Goal: Information Seeking & Learning: Learn about a topic

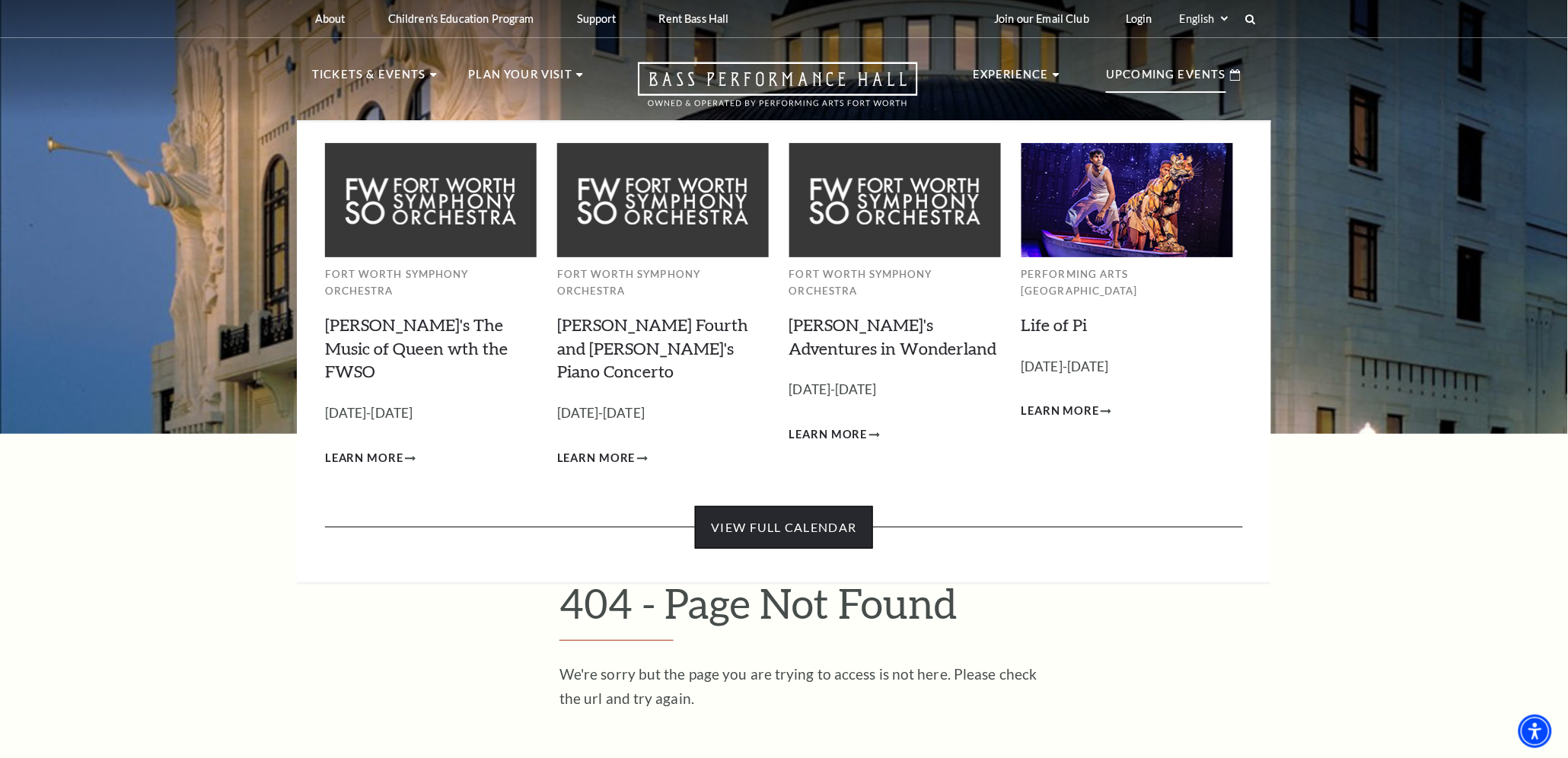
click at [827, 506] on link "View Full Calendar" at bounding box center [784, 527] width 177 height 43
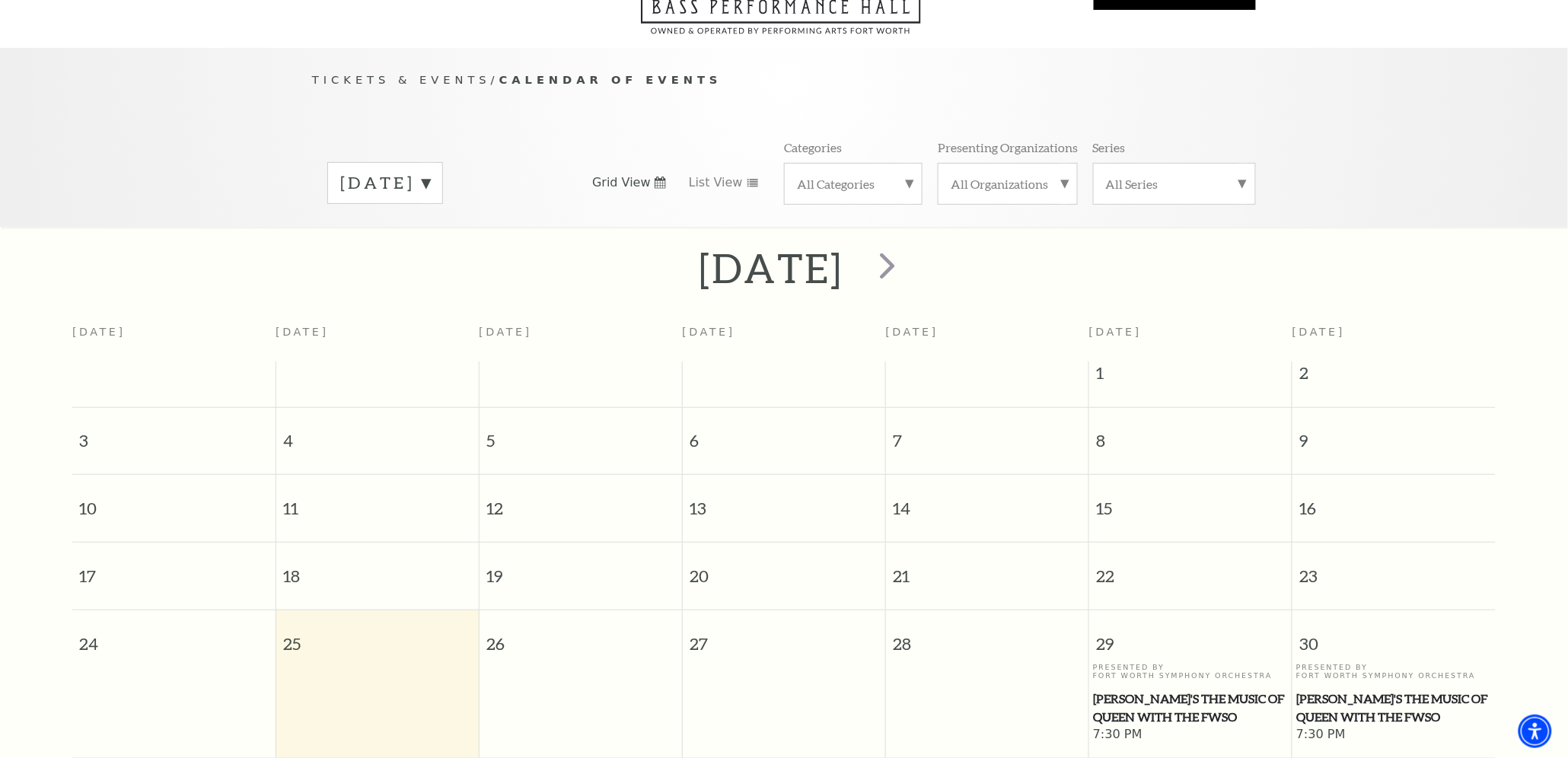
scroll to position [105, 0]
click at [430, 173] on label "[DATE]" at bounding box center [385, 185] width 90 height 23
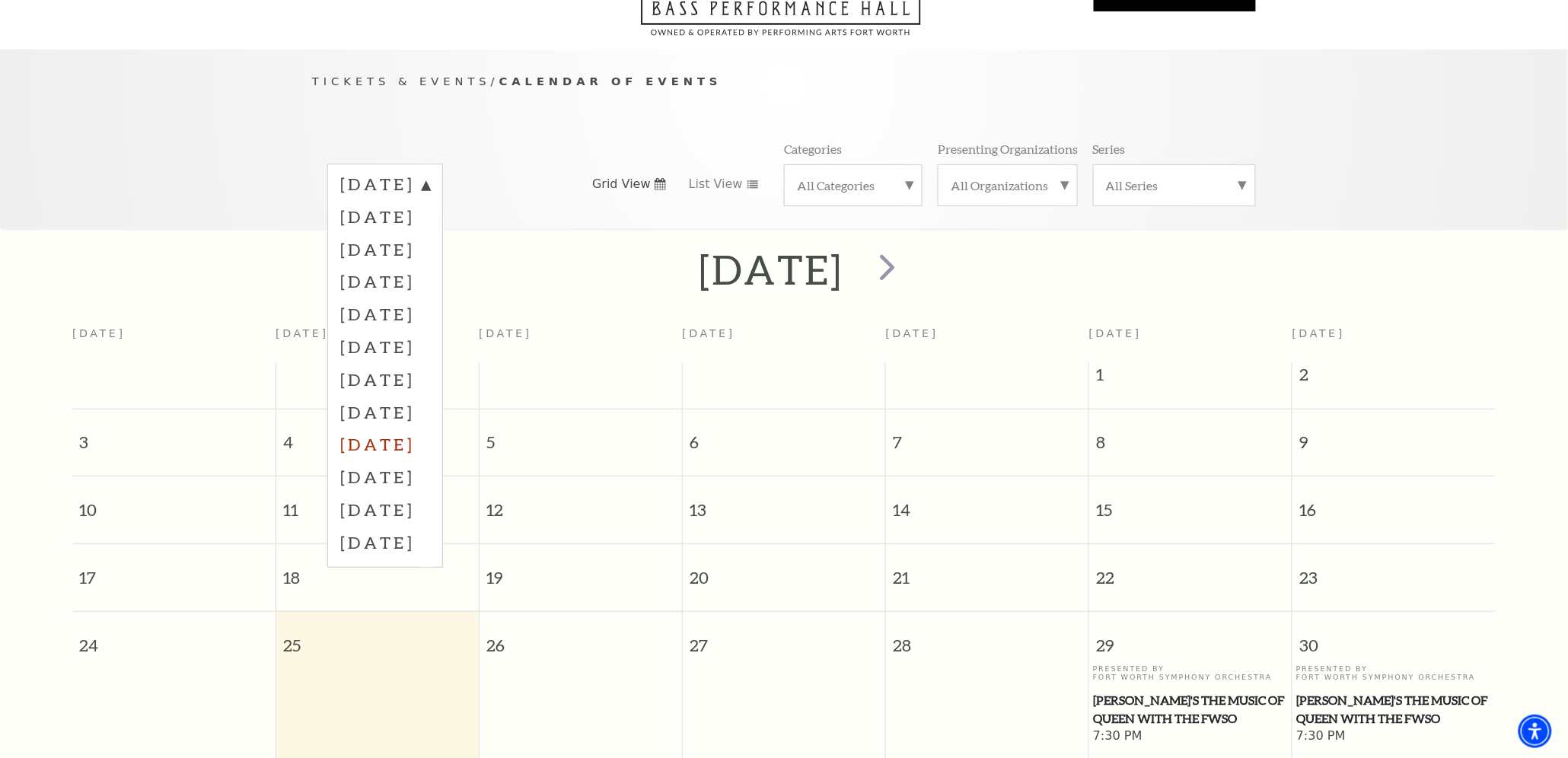
click at [416, 428] on label "[DATE]" at bounding box center [385, 443] width 90 height 33
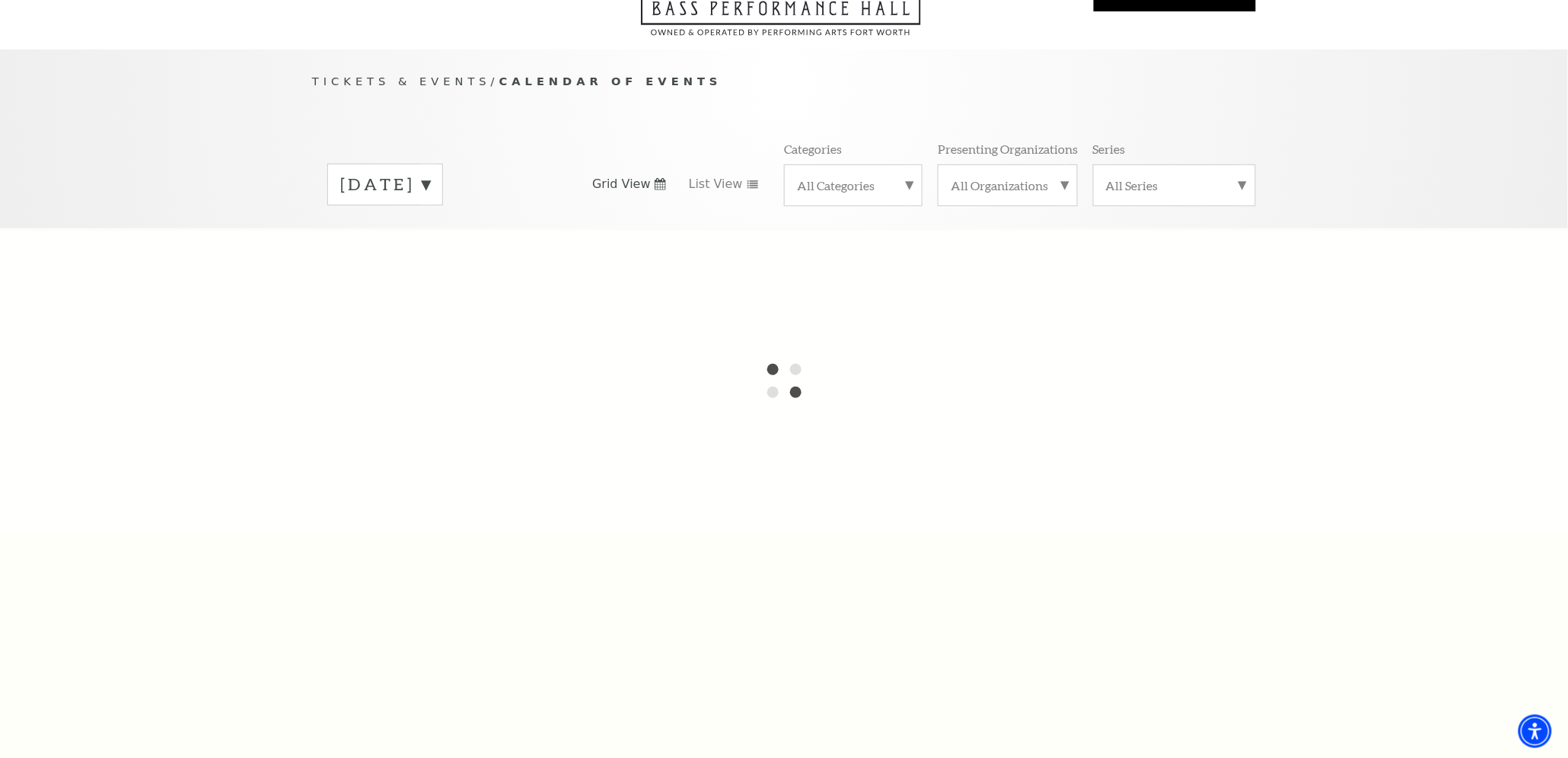
click at [430, 173] on label "[DATE]" at bounding box center [385, 185] width 90 height 23
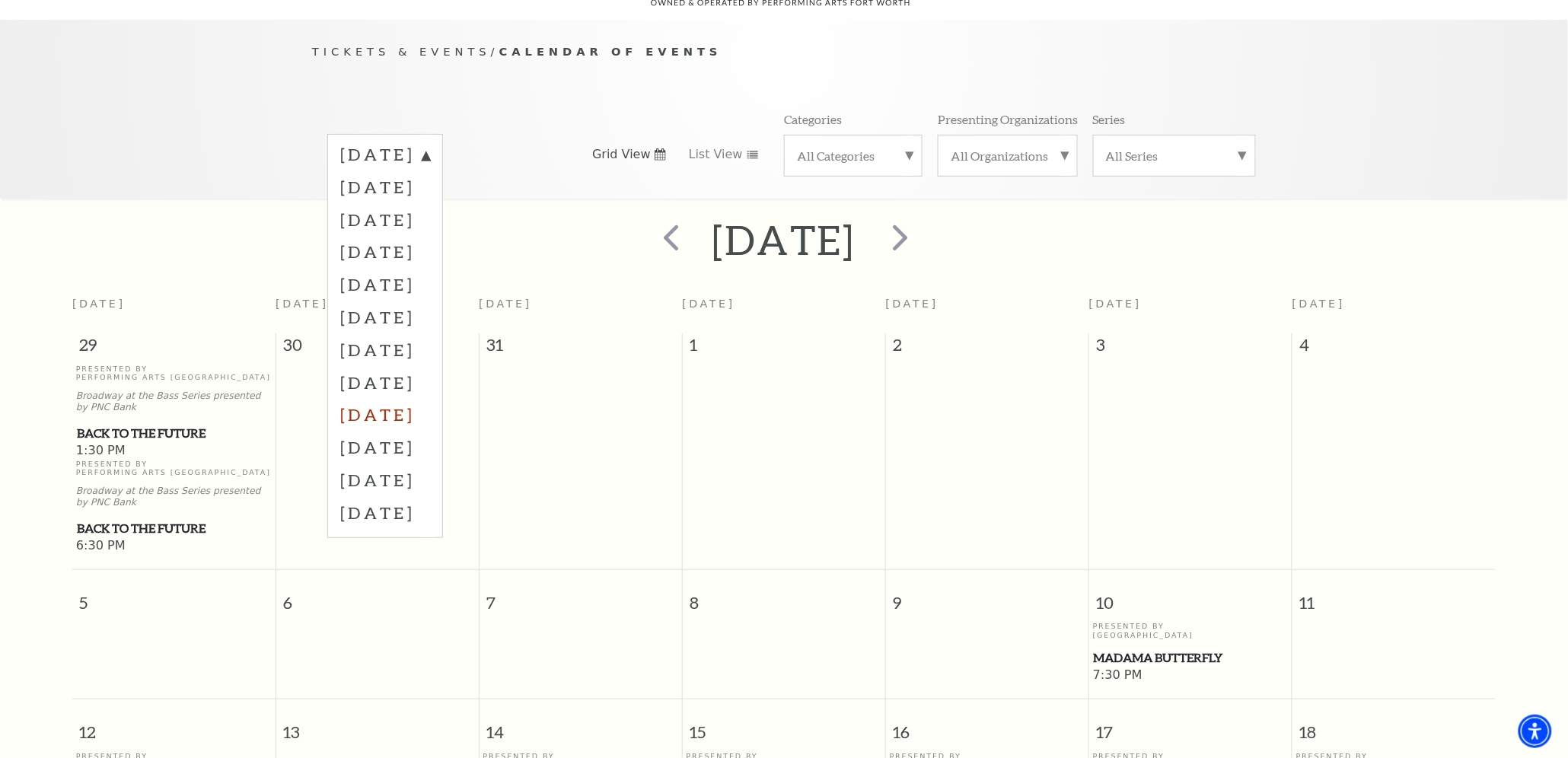
click at [413, 398] on label "[DATE]" at bounding box center [385, 414] width 90 height 33
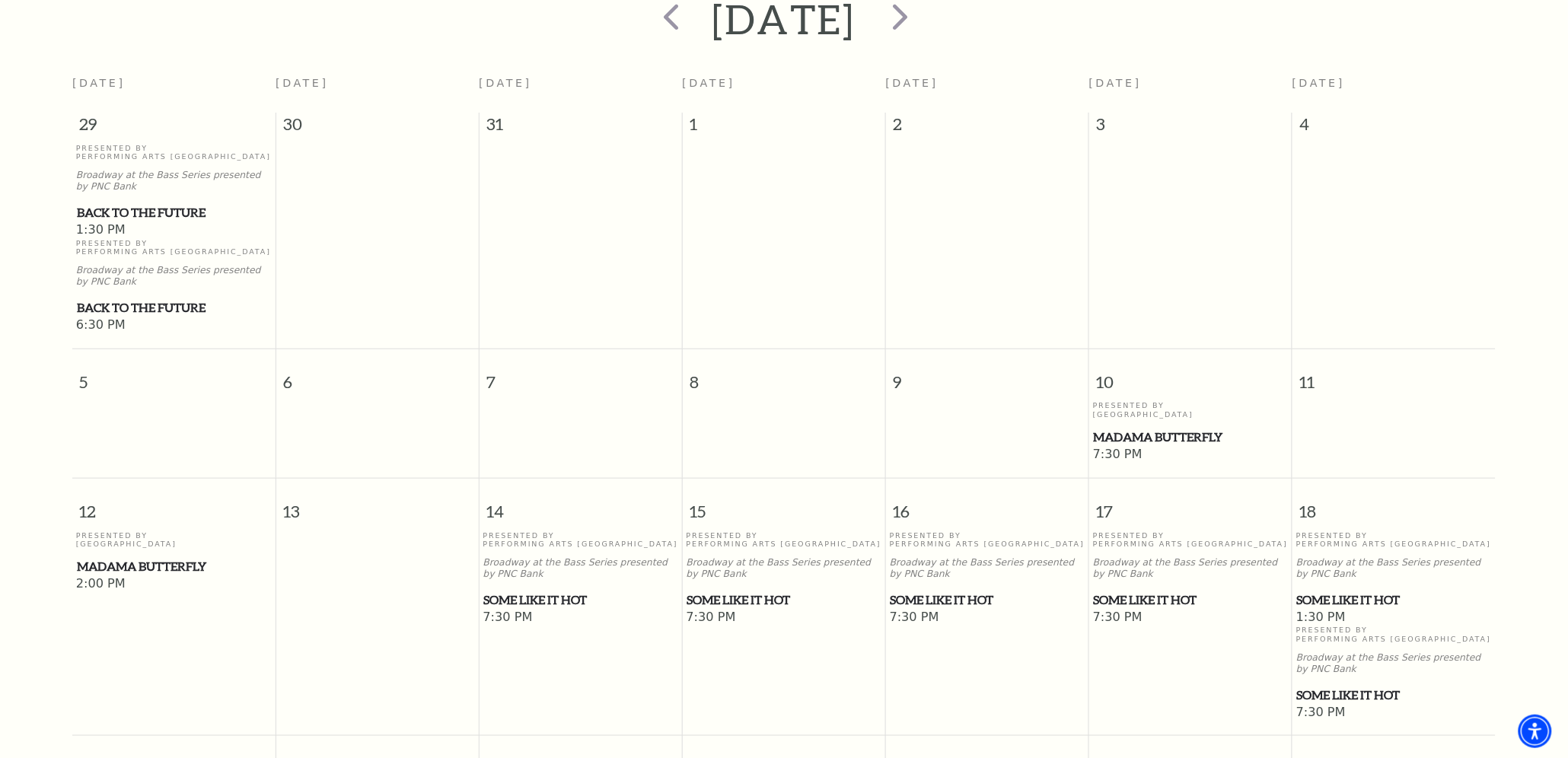
scroll to position [357, 0]
click at [556, 588] on span "Some Like It Hot" at bounding box center [582, 597] width 194 height 19
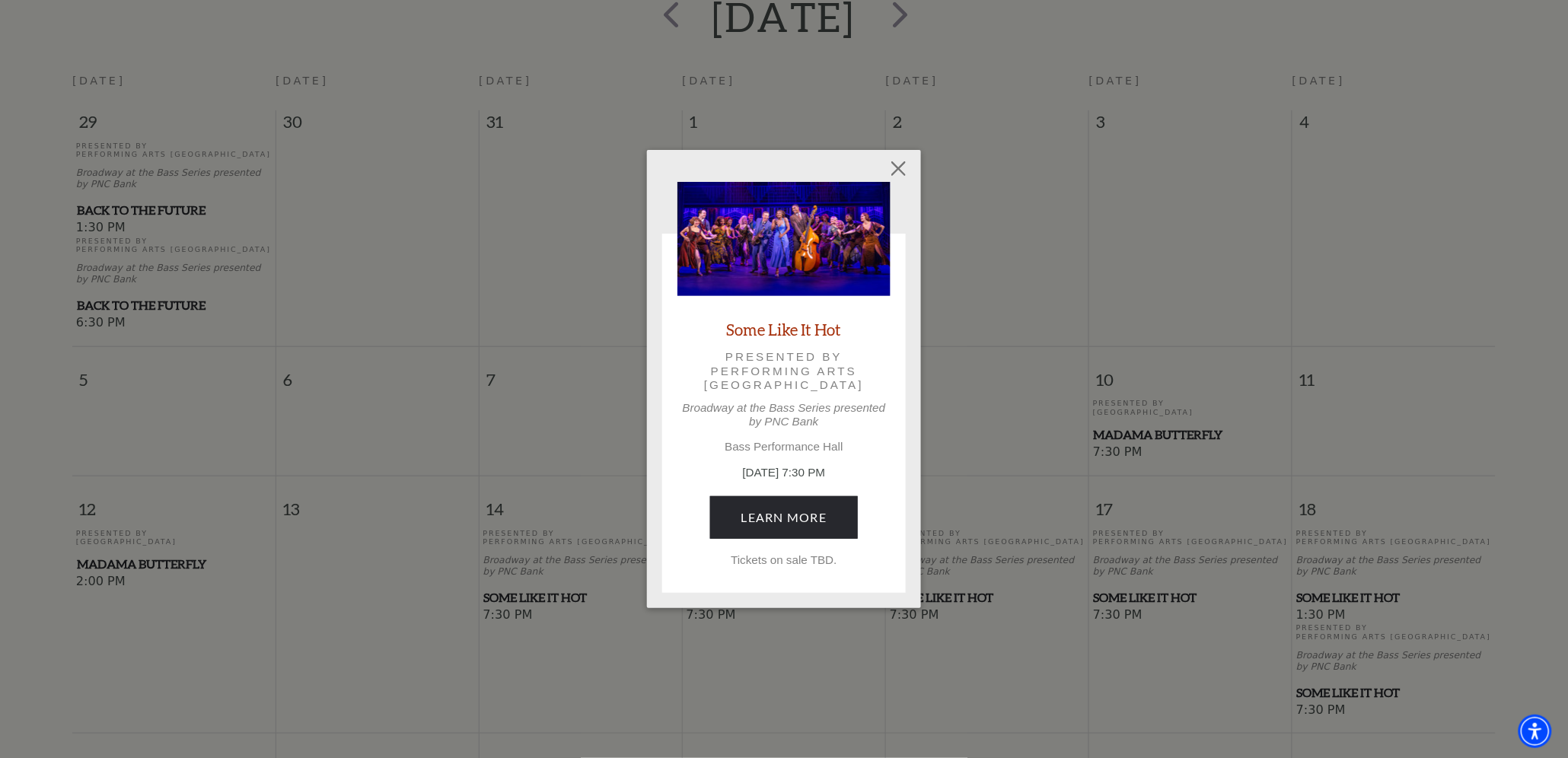
click at [779, 560] on p "Tickets on sale TBD." at bounding box center [784, 560] width 213 height 13
click at [767, 519] on link "Learn More" at bounding box center [784, 517] width 148 height 43
